Goal: Information Seeking & Learning: Learn about a topic

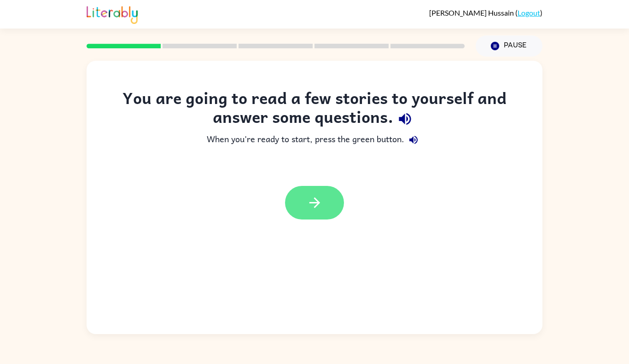
click at [304, 215] on button "button" at bounding box center [314, 203] width 59 height 34
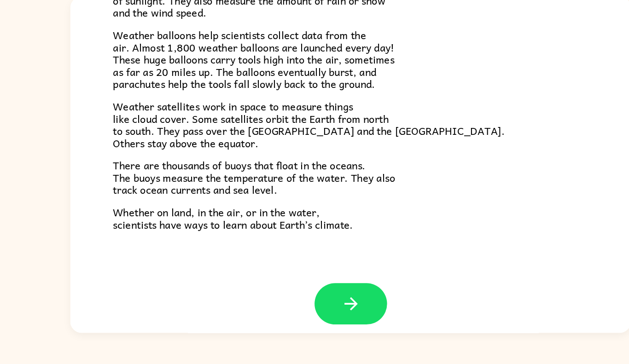
scroll to position [247, 0]
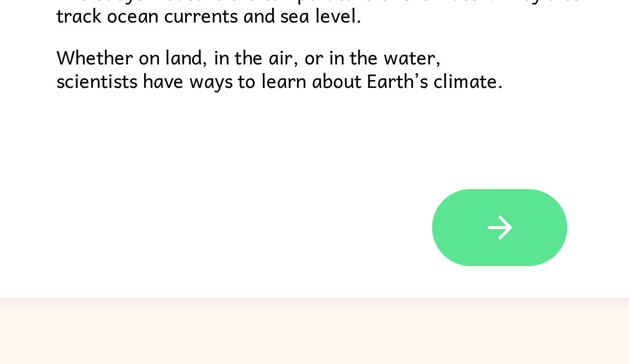
click at [304, 291] on button "button" at bounding box center [314, 304] width 59 height 34
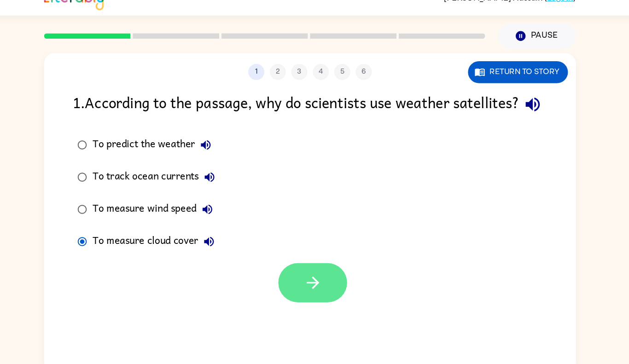
click at [317, 266] on icon "button" at bounding box center [317, 258] width 16 height 16
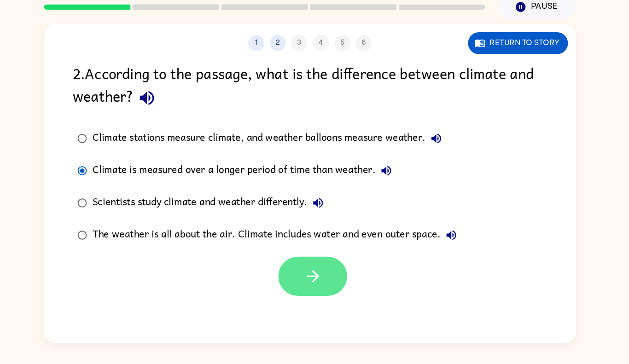
click at [331, 286] on button "button" at bounding box center [316, 277] width 59 height 34
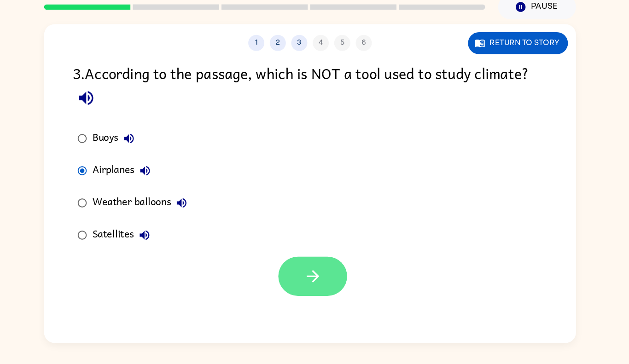
click at [320, 261] on button "button" at bounding box center [316, 277] width 59 height 34
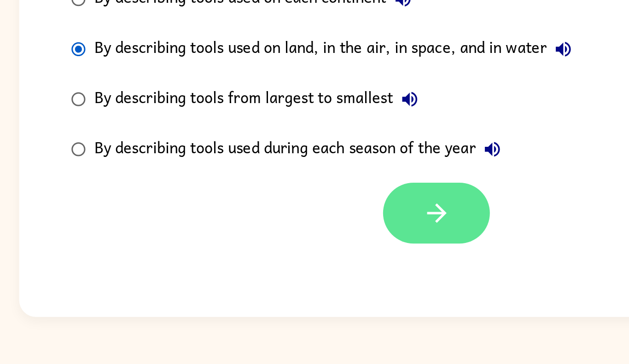
click at [309, 289] on button "button" at bounding box center [316, 277] width 59 height 34
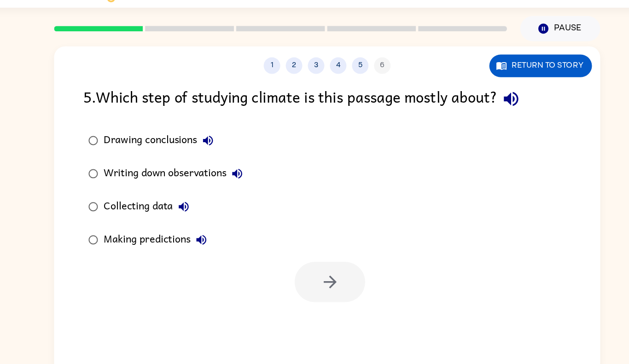
click at [134, 194] on div "Collecting data" at bounding box center [166, 195] width 76 height 18
click at [314, 255] on icon "button" at bounding box center [317, 258] width 16 height 16
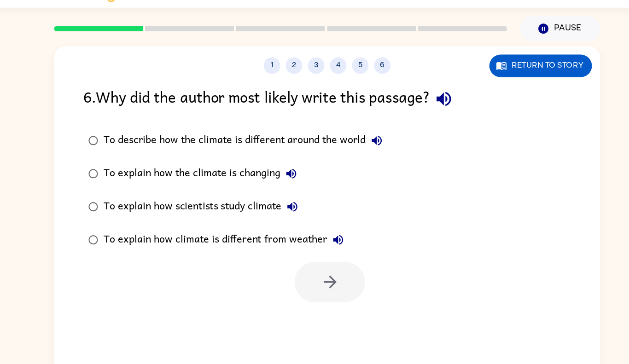
click at [200, 196] on div "To explain how scientists study climate" at bounding box center [211, 195] width 167 height 18
click at [308, 248] on button "button" at bounding box center [316, 258] width 59 height 34
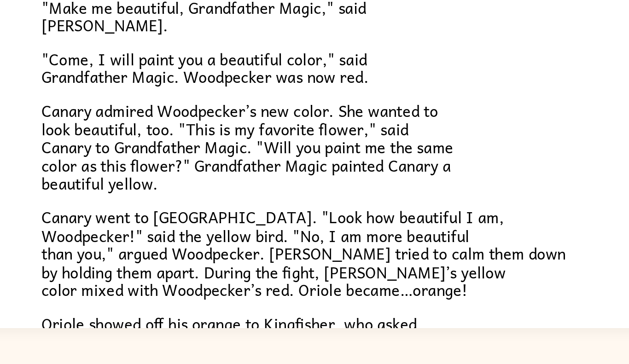
click at [213, 200] on span ""Come, I will paint you a beautiful color," said Grandfather Magic. Woodpecker …" at bounding box center [210, 192] width 178 height 23
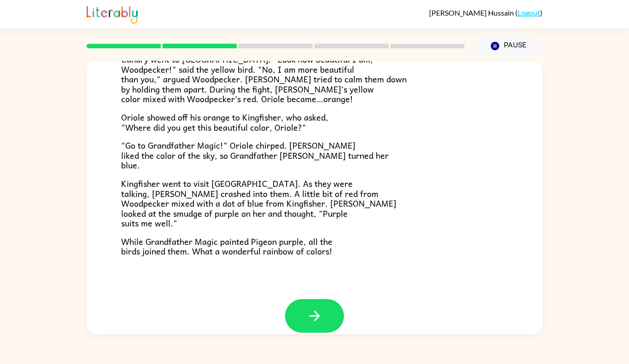
scroll to position [227, 0]
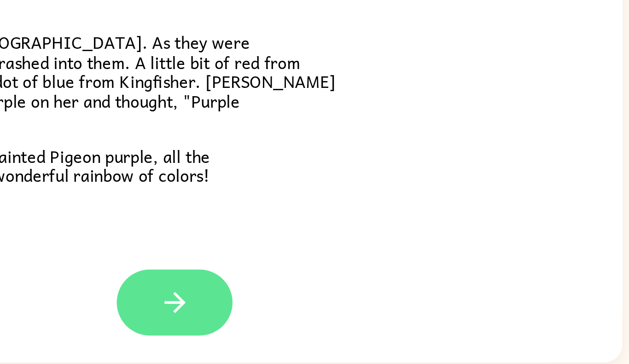
click at [320, 301] on icon "button" at bounding box center [315, 304] width 16 height 16
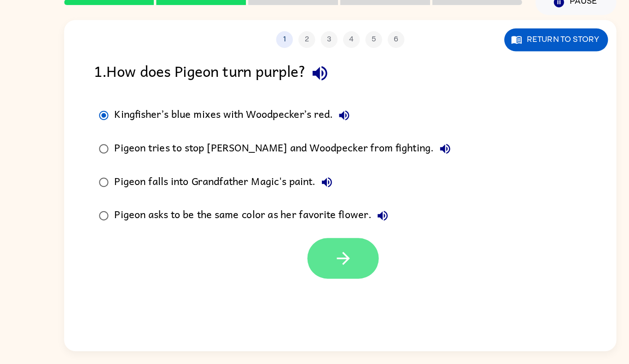
click at [317, 267] on button "button" at bounding box center [316, 258] width 59 height 34
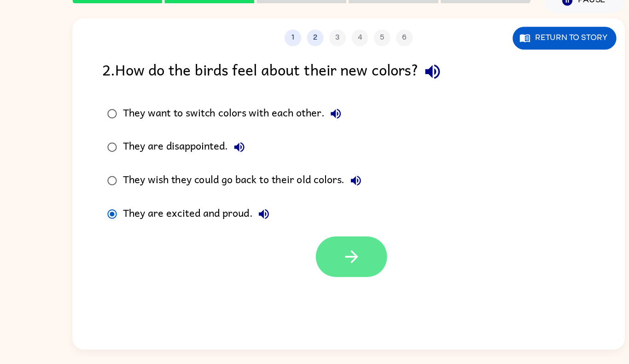
click at [299, 250] on button "button" at bounding box center [316, 258] width 59 height 34
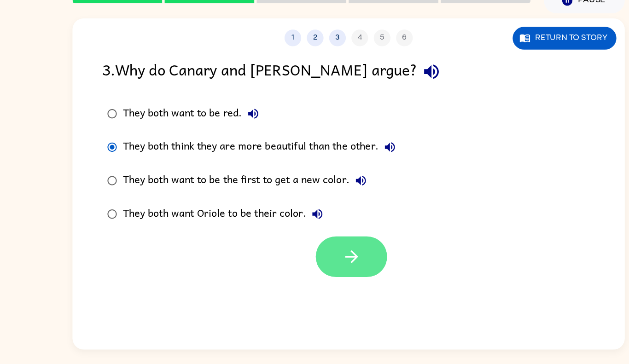
click at [314, 257] on icon "button" at bounding box center [316, 257] width 11 height 11
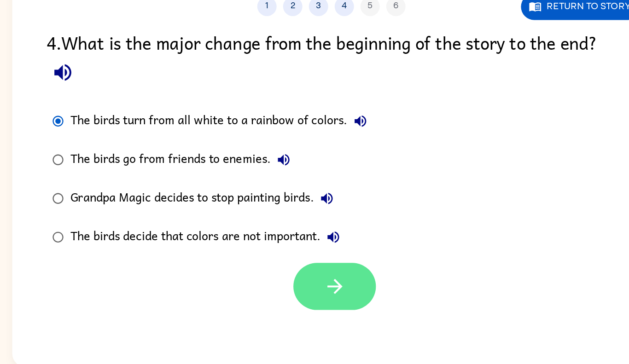
click at [313, 285] on icon "button" at bounding box center [317, 277] width 16 height 16
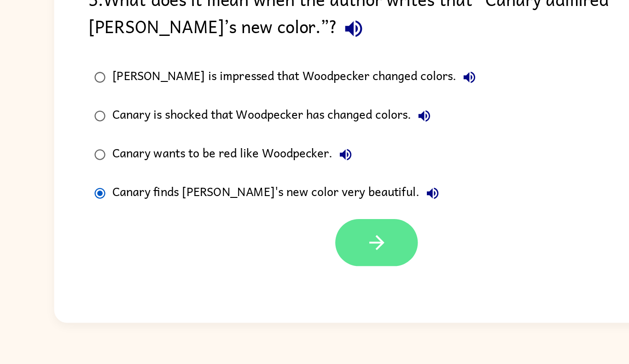
click at [306, 273] on button "button" at bounding box center [316, 277] width 59 height 34
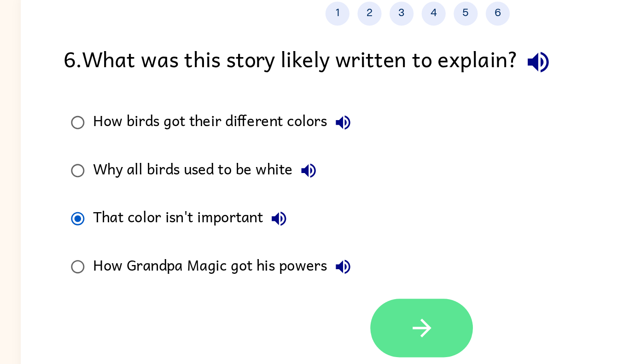
click at [327, 260] on button "button" at bounding box center [316, 258] width 59 height 34
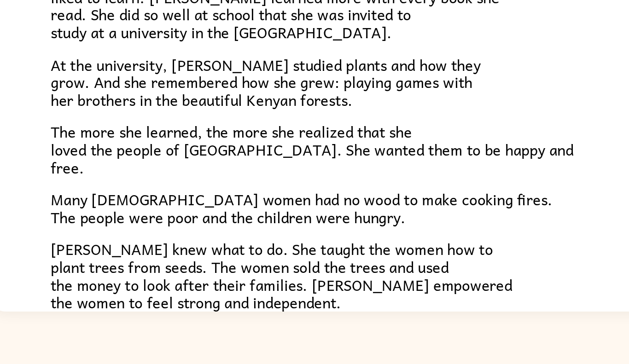
scroll to position [73, 0]
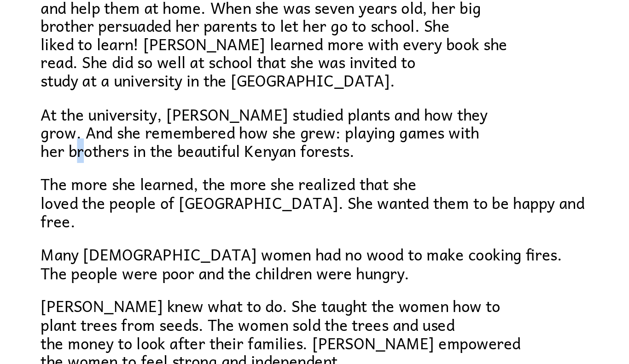
click at [169, 216] on span "At the university, [PERSON_NAME] studied plants and how they grow. And she reme…" at bounding box center [242, 204] width 243 height 33
click at [174, 224] on div "In a village on the slopes of [GEOGRAPHIC_DATA] in [GEOGRAPHIC_DATA], a little …" at bounding box center [314, 230] width 387 height 379
click at [168, 216] on span "At the university, [PERSON_NAME] studied plants and how they grow. And she reme…" at bounding box center [242, 204] width 243 height 33
click at [232, 226] on span "The more she learned, the more she realized that she loved the people of [GEOGR…" at bounding box center [268, 242] width 295 height 33
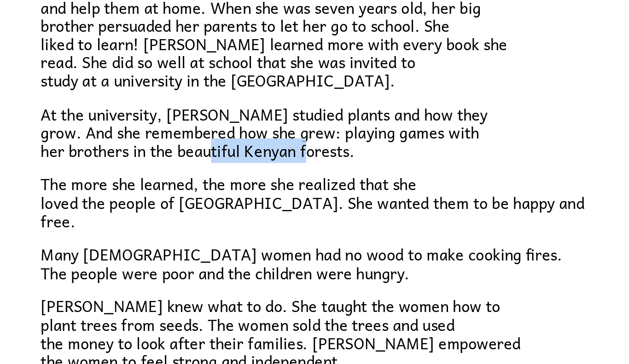
drag, startPoint x: 232, startPoint y: 214, endPoint x: 290, endPoint y: 218, distance: 57.7
click at [290, 218] on span "At the university, [PERSON_NAME] studied plants and how they grow. And she reme…" at bounding box center [242, 204] width 243 height 33
click at [246, 228] on span "The more she learned, the more she realized that she loved the people of [GEOGR…" at bounding box center [268, 242] width 295 height 33
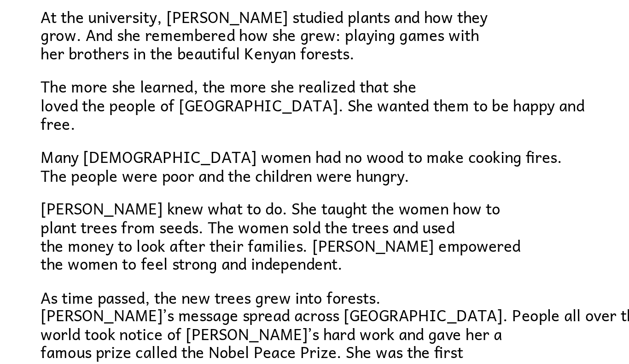
scroll to position [127, 0]
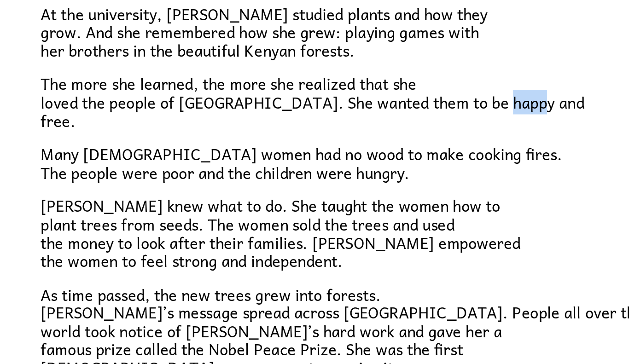
drag, startPoint x: 121, startPoint y: 198, endPoint x: 136, endPoint y: 198, distance: 15.2
click at [136, 198] on span "The more she learned, the more she realized that she loved the people of [GEOGR…" at bounding box center [268, 187] width 295 height 33
click at [168, 200] on p "The more she learned, the more she realized that she loved the people of [GEOGR…" at bounding box center [314, 188] width 387 height 30
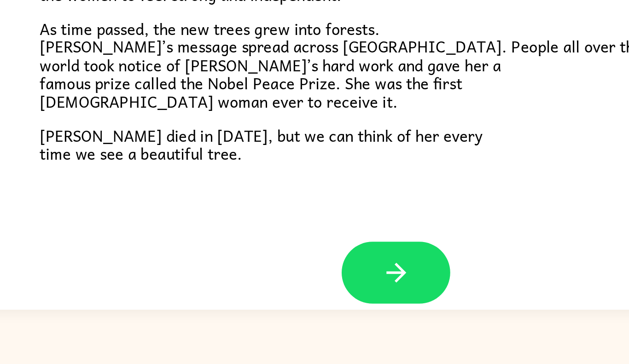
scroll to position [249, 0]
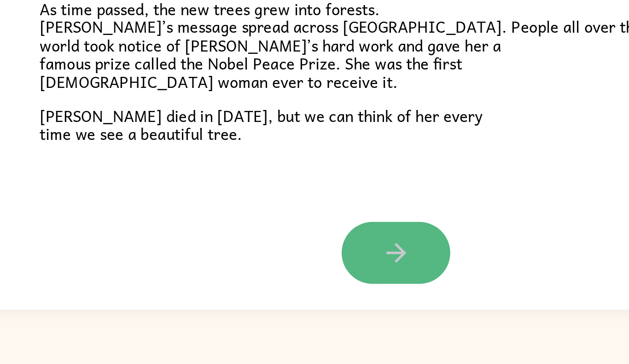
click at [318, 299] on icon "button" at bounding box center [315, 304] width 16 height 16
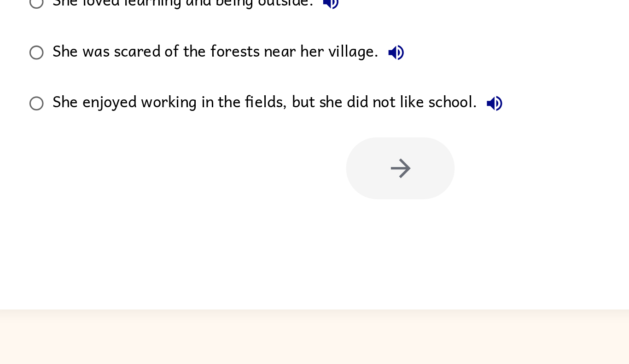
scroll to position [0, 0]
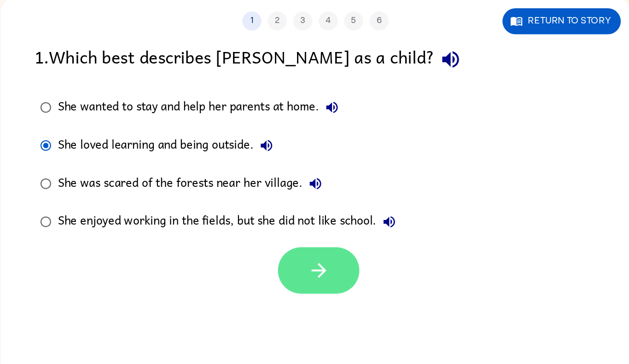
click at [306, 255] on button "button" at bounding box center [316, 258] width 59 height 34
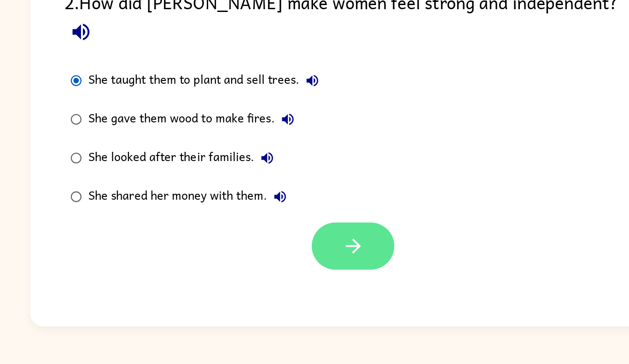
click at [309, 269] on icon "button" at bounding box center [317, 277] width 16 height 16
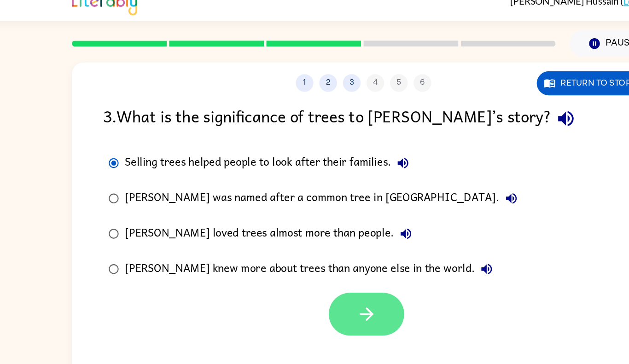
click at [324, 250] on icon "button" at bounding box center [317, 258] width 16 height 16
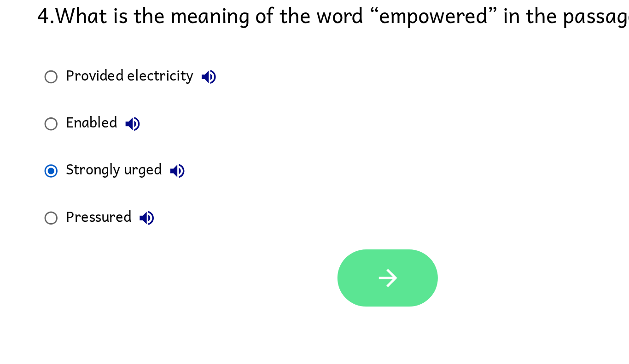
click at [307, 249] on button "button" at bounding box center [316, 258] width 59 height 34
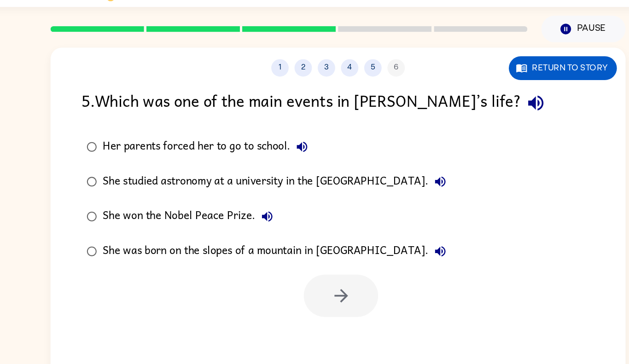
click at [224, 111] on div "5 . Which was one of the main events in [PERSON_NAME]’s life?" at bounding box center [314, 104] width 407 height 23
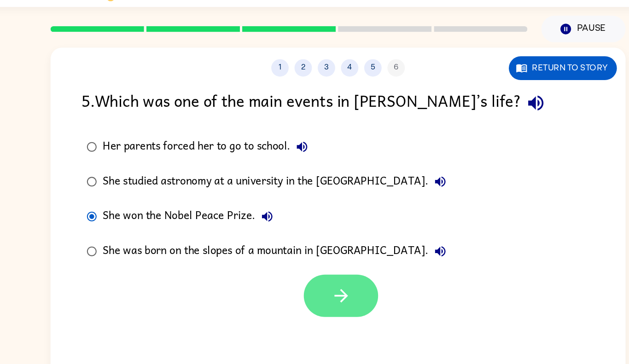
click at [336, 269] on button "button" at bounding box center [316, 258] width 59 height 34
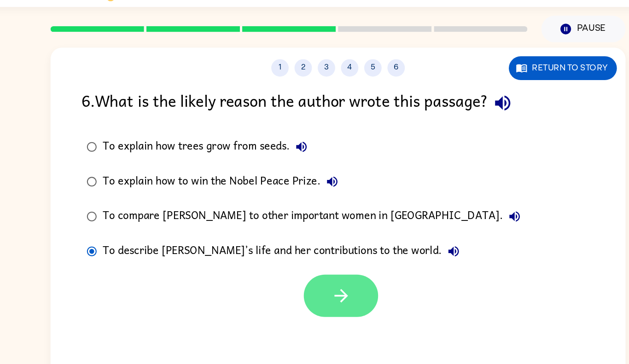
click at [344, 251] on button "button" at bounding box center [316, 258] width 59 height 34
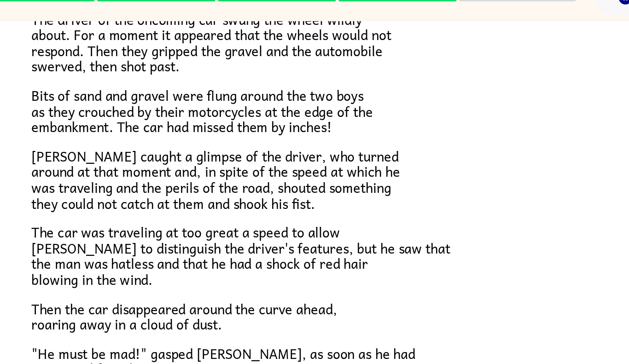
scroll to position [100, 0]
click at [273, 128] on span "Bits of sand and gravel were flung around the two boys as they crouched by thei…" at bounding box center [228, 116] width 215 height 33
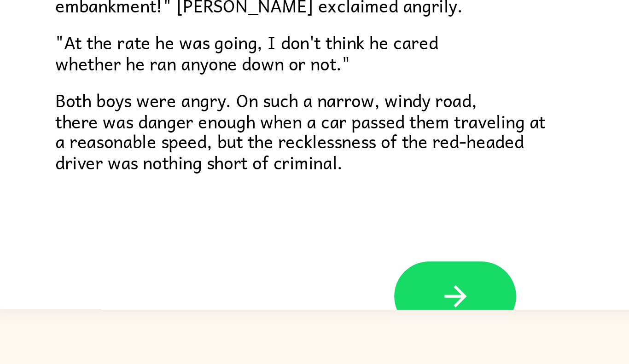
scroll to position [221, 0]
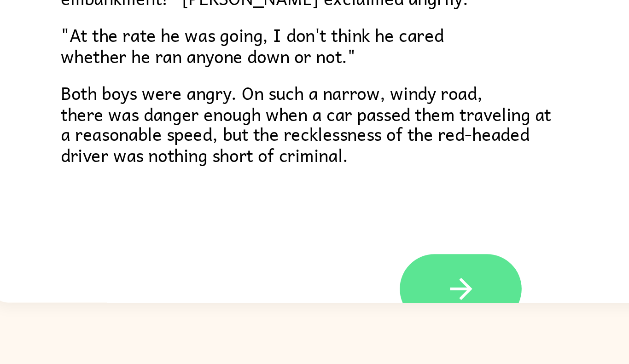
click at [331, 320] on button "button" at bounding box center [314, 328] width 59 height 34
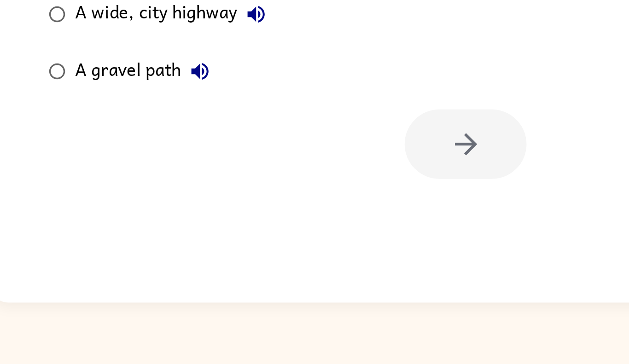
scroll to position [0, 0]
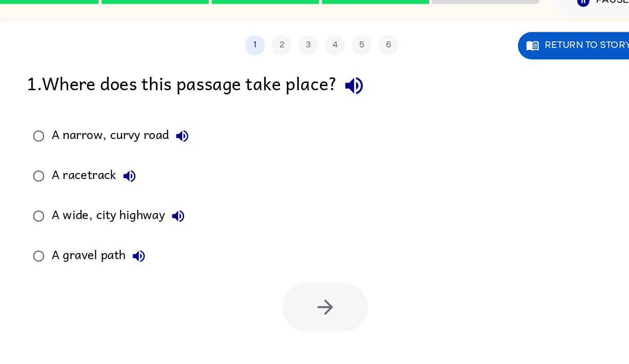
click at [189, 139] on div "A narrow, curvy road" at bounding box center [177, 139] width 99 height 18
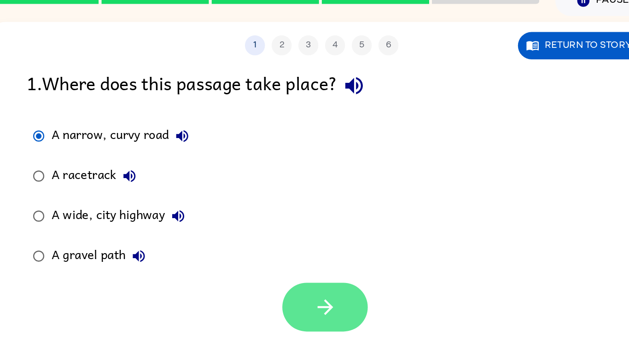
click at [317, 268] on button "button" at bounding box center [316, 258] width 59 height 34
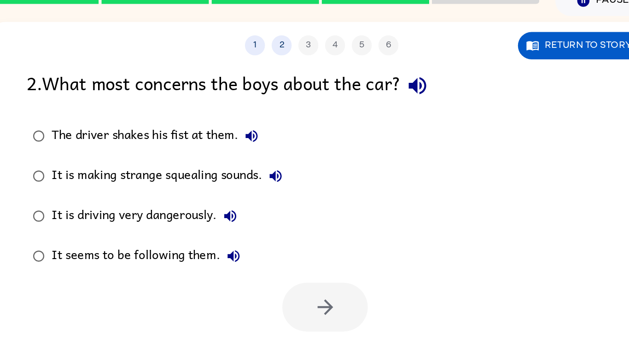
click at [139, 185] on label "It is driving very dangerously." at bounding box center [201, 195] width 191 height 28
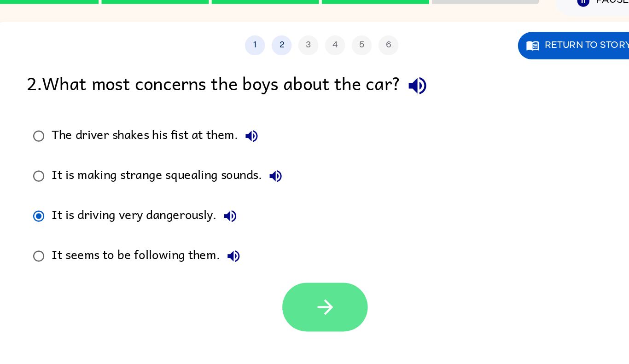
click at [300, 243] on button "button" at bounding box center [316, 258] width 59 height 34
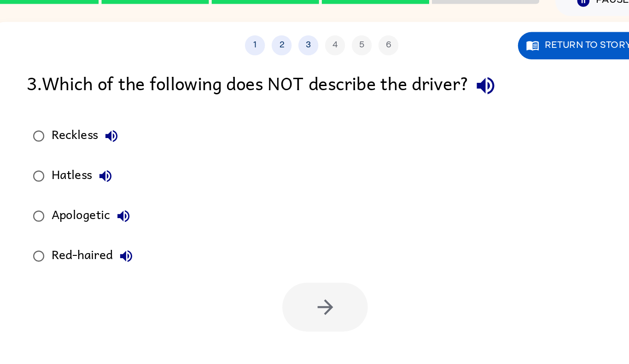
click at [155, 193] on div "Apologetic" at bounding box center [157, 195] width 59 height 18
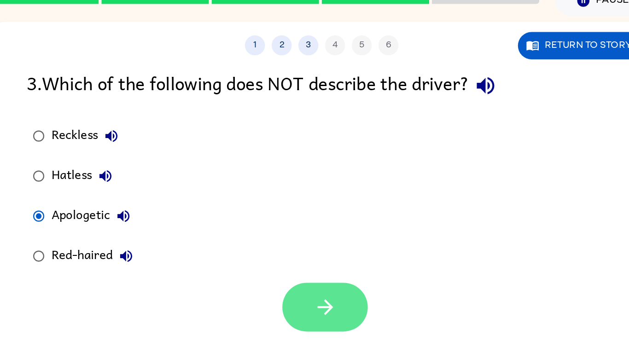
click at [334, 268] on button "button" at bounding box center [316, 258] width 59 height 34
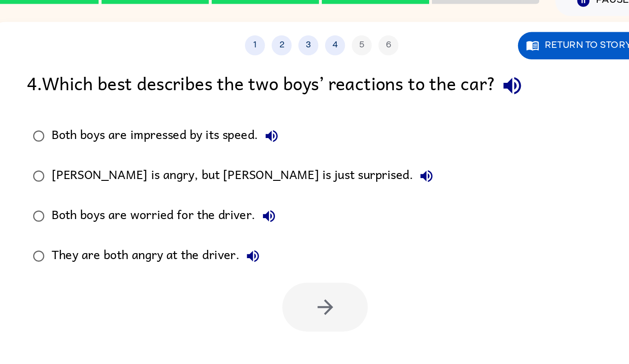
click at [210, 228] on div "They are both angry at the driver." at bounding box center [202, 222] width 148 height 18
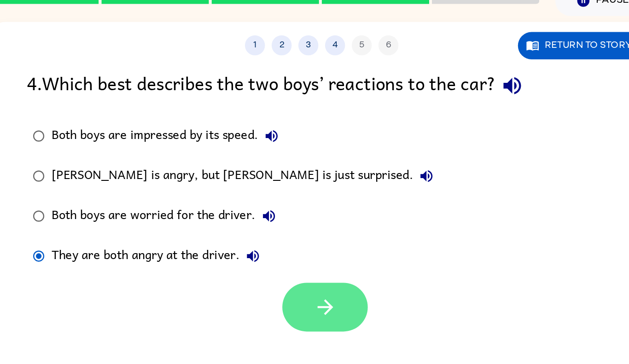
click at [296, 254] on button "button" at bounding box center [316, 258] width 59 height 34
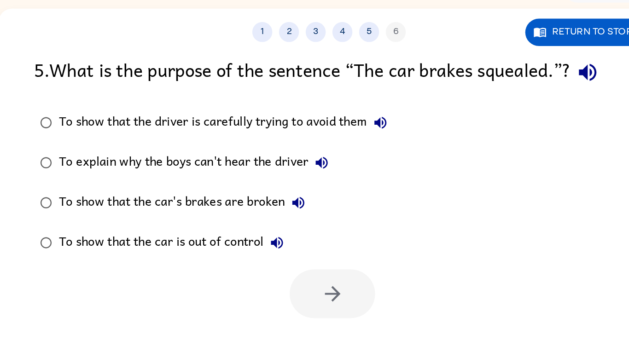
click at [181, 190] on div "To show that the car's brakes are broken" at bounding box center [215, 195] width 175 height 18
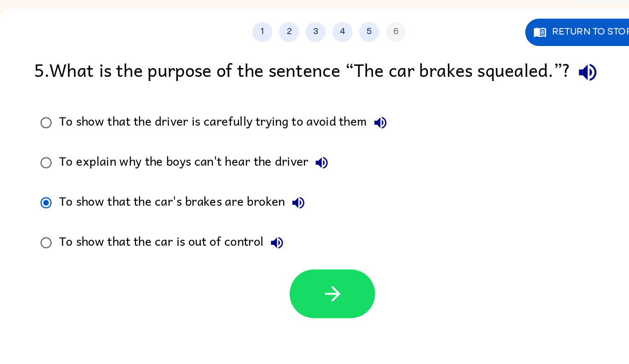
click at [256, 218] on div "To show that the car is out of control" at bounding box center [208, 222] width 160 height 18
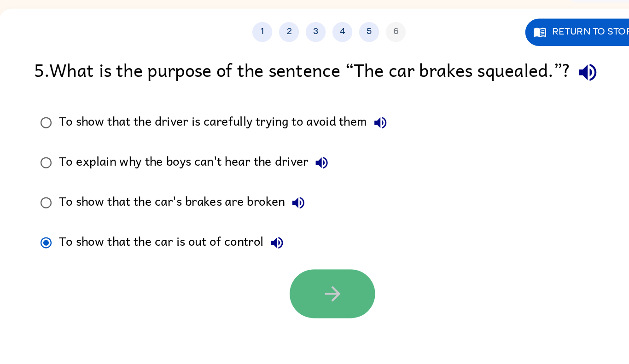
click at [308, 261] on button "button" at bounding box center [316, 258] width 59 height 34
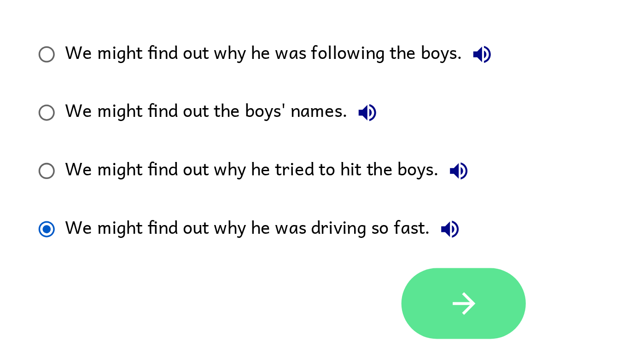
click at [338, 268] on button "button" at bounding box center [316, 277] width 59 height 34
